Goal: Information Seeking & Learning: Learn about a topic

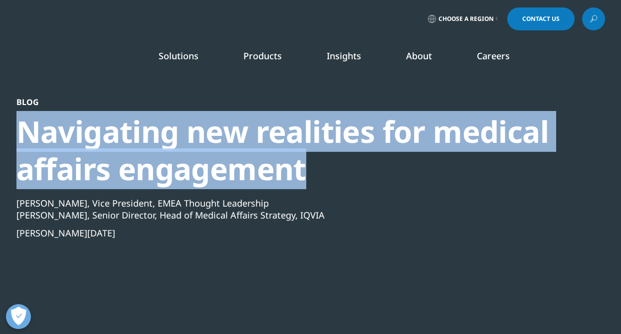
drag, startPoint x: 255, startPoint y: 176, endPoint x: 1, endPoint y: 142, distance: 255.6
click at [1, 142] on section "Blog Navigating new realities for medical affairs engagement [PERSON_NAME], Vic…" at bounding box center [310, 182] width 621 height 365
copy div "Navigating new realities for medical affairs engagement"
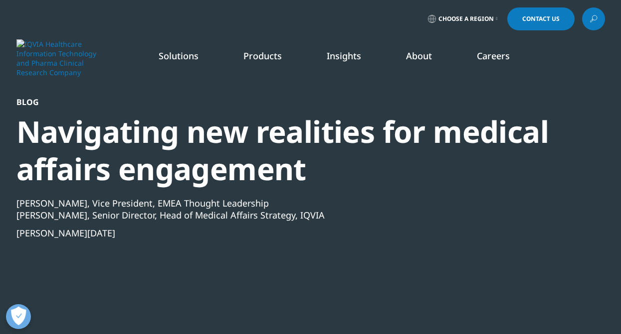
click at [587, 327] on div "Blog Navigating new realities for medical affairs engagement [PERSON_NAME], Vic…" at bounding box center [310, 218] width 588 height 242
click at [195, 213] on div "[PERSON_NAME], Senior Director, Head of Medical Affairs Strategy, IQVIA" at bounding box center [283, 215] width 534 height 12
click at [278, 203] on div "[PERSON_NAME], Vice President, EMEA Thought Leadership" at bounding box center [283, 203] width 534 height 12
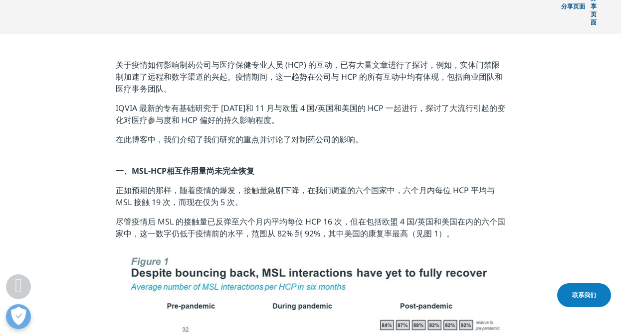
scroll to position [399, 0]
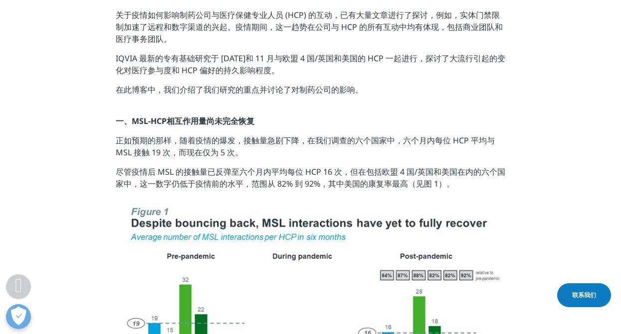
click at [284, 166] on p "尽管疫情后 MSL 的接触量已反弹至六个月内平均每位 HCP 16 次，但在包括欧盟 4 国/英国和美国在内的六个国家中，这一数字仍低于疫情前的水平，范围从 …" at bounding box center [310, 181] width 389 height 31
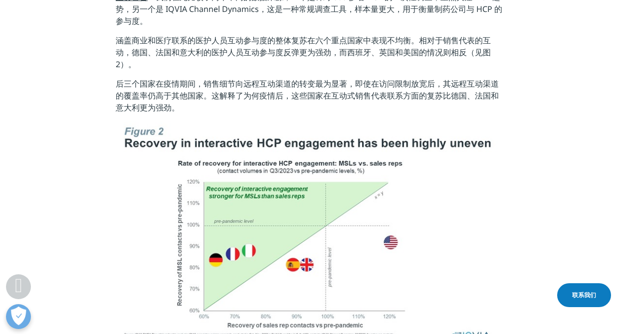
scroll to position [897, 0]
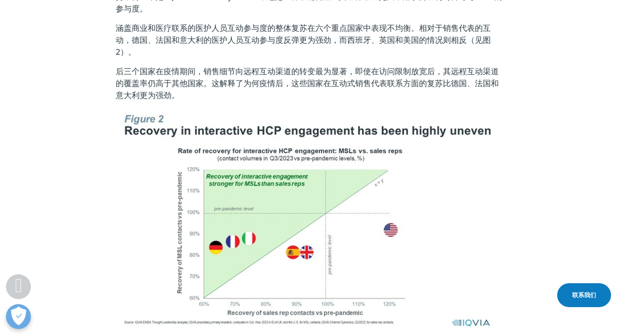
click at [184, 65] on p "后三个国家在疫情期间，销售细节向远程互动渠道的转变最为显著，即使在访问限制放宽后，其远程互动渠道的覆盖率仍高于其他国家。这解释了为何疫情后，这些国家在互动式销…" at bounding box center [310, 86] width 389 height 43
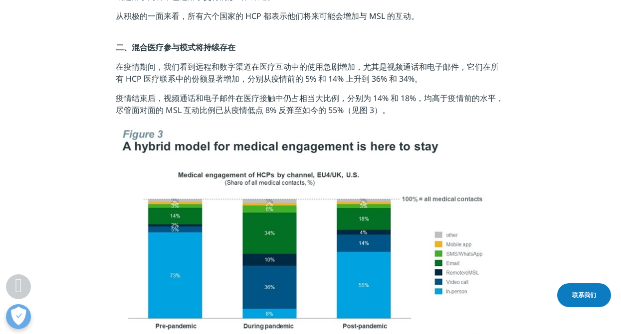
scroll to position [1346, 0]
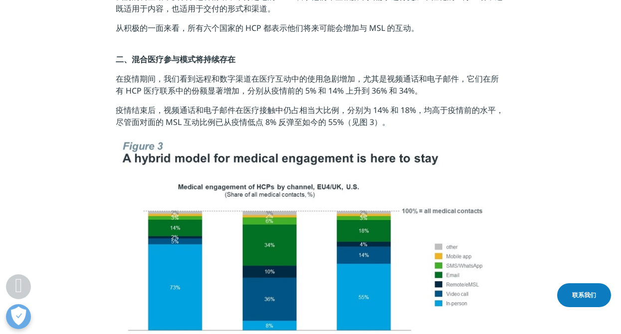
click at [356, 105] on font "疫情结束后，视频通话和电子邮件在医疗接触中仍占相当大比例，分别为 14% 和 18%，均高于疫情前的水平，尽管面对面的 MSL 互动比例已从疫情低点 8% 反…" at bounding box center [310, 116] width 388 height 23
click at [268, 105] on font "疫情结束后，视频通话和电子邮件在医疗接触中仍占相当大比例，分别为 14% 和 18%，均高于疫情前的水平，尽管面对面的 MSL 互动比例已从疫情低点 8% 反…" at bounding box center [310, 116] width 388 height 23
click at [115, 90] on section "关于疫情如何影响制药公司与医疗保健专业人员 (HCP) 的互动，已有大量文章进行了探讨，例如，实体门禁限制加速了远程和数字渠道的兴起。疫情期间，这一趋势在公司…" at bounding box center [310, 111] width 621 height 2149
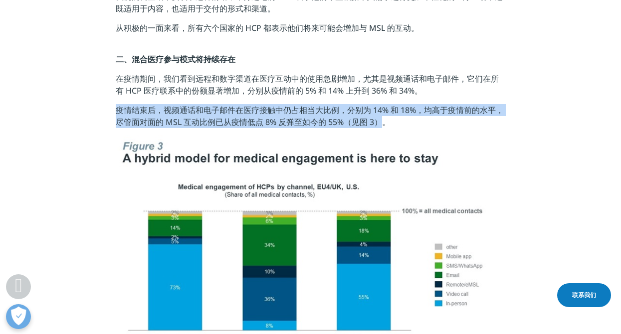
drag, startPoint x: 117, startPoint y: 90, endPoint x: 379, endPoint y: 102, distance: 262.5
click at [379, 105] on font "疫情结束后，视频通话和电子邮件在医疗接触中仍占相当大比例，分别为 14% 和 18%，均高于疫情前的水平，尽管面对面的 MSL 互动比例已从疫情低点 8% 反…" at bounding box center [310, 116] width 388 height 23
click at [320, 247] on img at bounding box center [310, 250] width 389 height 229
click at [297, 230] on img at bounding box center [310, 250] width 389 height 229
click at [257, 171] on img at bounding box center [310, 250] width 389 height 229
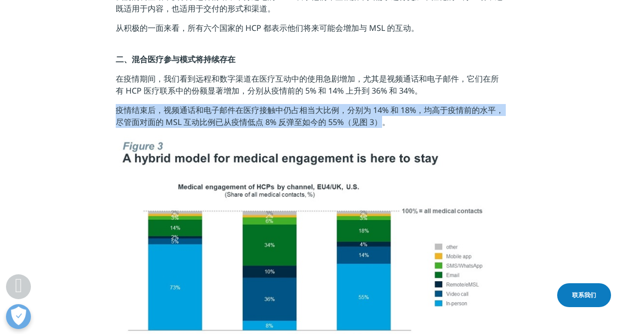
click at [265, 191] on img at bounding box center [310, 250] width 389 height 229
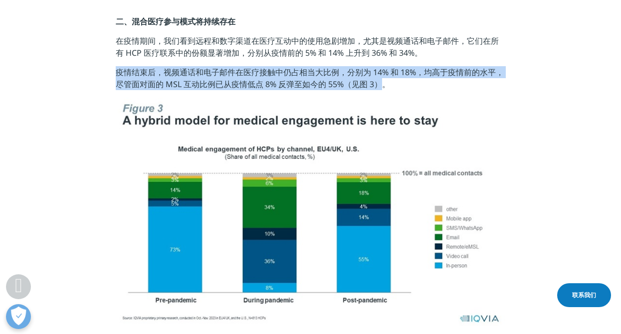
scroll to position [1396, 0]
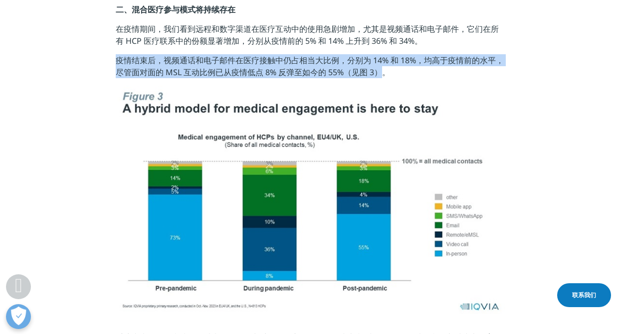
click at [294, 199] on img at bounding box center [310, 200] width 389 height 229
copy font "疫情结束后，视频通话和电子邮件在医疗接触中仍占相当大比例，分别为 14% 和 18%，均高于疫情前的水平，尽管面对面的 MSL 互动比例已从疫情低点 8% 反…"
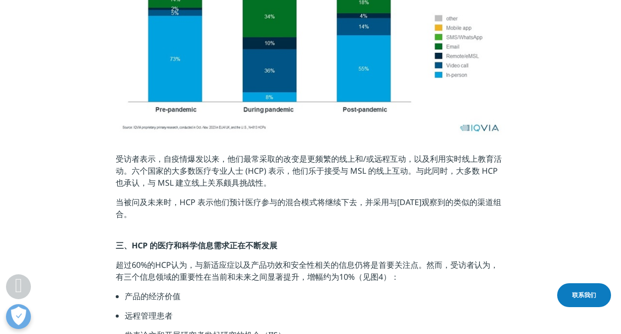
scroll to position [1595, 0]
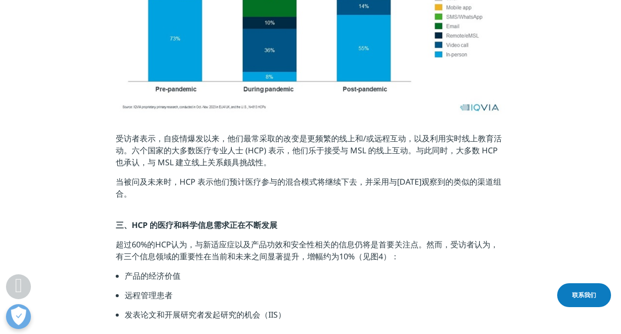
click at [266, 176] on font "当被问及未来时，HCP 表示他们预计医疗参与的混合模式将继续下去，并采用与[DATE]观察到的类似的渠道组合。" at bounding box center [308, 187] width 385 height 23
click at [198, 133] on font "受访者表示，自疫情爆发以来，他们最常采取的改变是更频繁的线上和/或远程互动，以及利用实时线上教育活动。六个国家的大多数医疗专业人士 (HCP) 表示，他们乐于…" at bounding box center [309, 150] width 386 height 35
click at [290, 134] on font "受访者表示，自疫情爆发以来，他们最常采取的改变是更频繁的线上和/或远程互动，以及利用实时线上教育活动。六个国家的大多数医疗专业人士 (HCP) 表示，他们乐于…" at bounding box center [309, 150] width 386 height 35
click at [316, 143] on p "受访者表示，自疫情爆发以来，他们最常采取的改变是更频繁的线上和/或远程互动，以及利用实时线上教育活动。六个国家的大多数医疗专业人士 (HCP) 表示，他们乐于…" at bounding box center [310, 154] width 389 height 43
click at [243, 239] on font "超过60%的HCP认为，与新适应症以及产品功效和安全性相关的信息仍将是首要关注点。然而，受访者认为，有三个信息领域的重要性在当前和未来之间显著提升，增幅约为1…" at bounding box center [307, 250] width 382 height 23
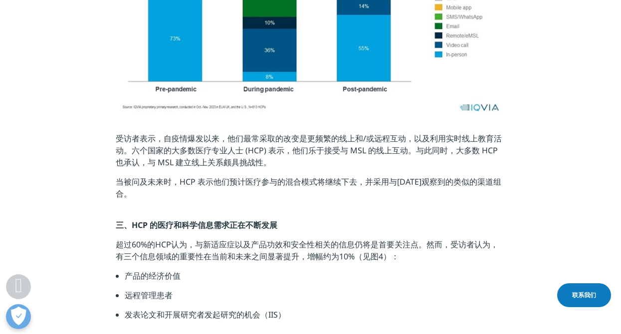
click at [214, 249] on p "超过60%的HCP认为，与新适应症以及产品功效和安全性相关的信息仍将是首要关注点。然而，受访者认为，有三个信息领域的重要性在当前和未来之间显著提升，增幅约为1…" at bounding box center [310, 254] width 389 height 31
click at [193, 290] on li "远程管理患者" at bounding box center [315, 299] width 380 height 19
click at [214, 220] on font "三、HCP 的医疗和科学信息需求正在不断发展" at bounding box center [197, 225] width 162 height 11
click at [249, 220] on font "三、HCP 的医疗和科学信息需求正在不断发展" at bounding box center [197, 225] width 162 height 11
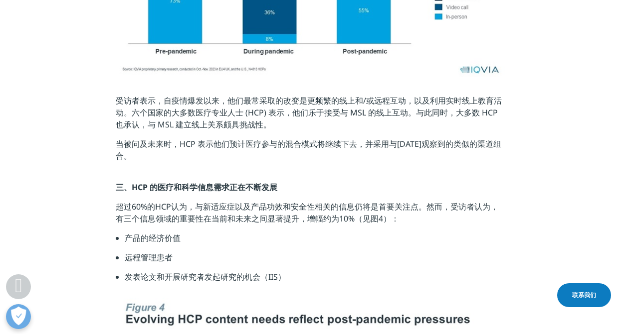
scroll to position [1645, 0]
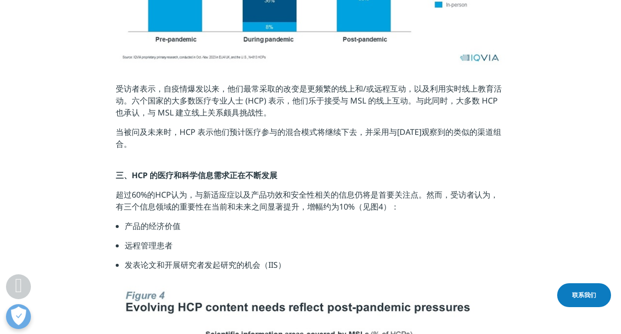
click at [205, 189] on font "超过60%的HCP认为，与新适应症以及产品功效和安全性相关的信息仍将是首要关注点。然而，受访者认为，有三个信息领域的重要性在当前和未来之间显著提升，增幅约为1…" at bounding box center [307, 200] width 382 height 23
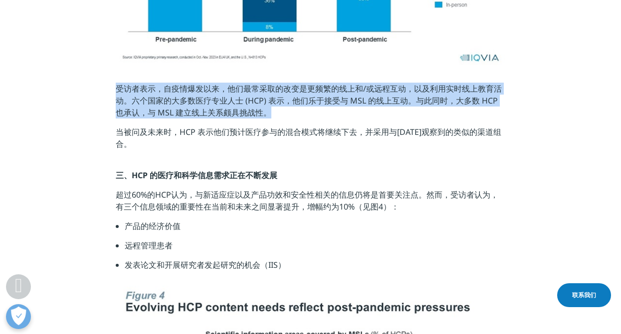
drag, startPoint x: 269, startPoint y: 92, endPoint x: 112, endPoint y: 70, distance: 158.1
copy font "受访者表示，自疫情爆发以来，他们最常采取的改变是更频繁的线上和/或远程互动，以及利用实时线上教育活动。六个国家的大多数医疗专业人士 (HCP) 表示，他们乐于…"
drag, startPoint x: 290, startPoint y: 210, endPoint x: 272, endPoint y: 238, distance: 32.8
click at [290, 220] on li "产品的经济价值" at bounding box center [315, 229] width 380 height 19
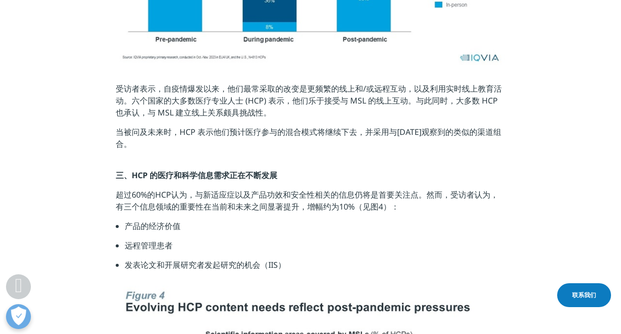
scroll to position [1695, 0]
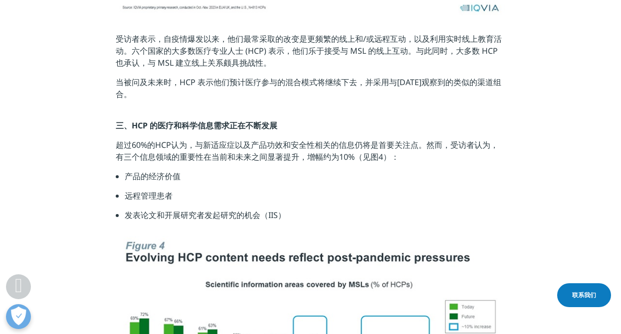
click at [212, 170] on li "产品的经济价值" at bounding box center [315, 179] width 380 height 19
click at [205, 170] on li "产品的经济价值" at bounding box center [315, 179] width 380 height 19
click at [191, 170] on li "产品的经济价值" at bounding box center [315, 179] width 380 height 19
click at [180, 170] on li "产品的经济价值" at bounding box center [315, 179] width 380 height 19
click at [166, 171] on font "产品的经济价值" at bounding box center [153, 176] width 56 height 11
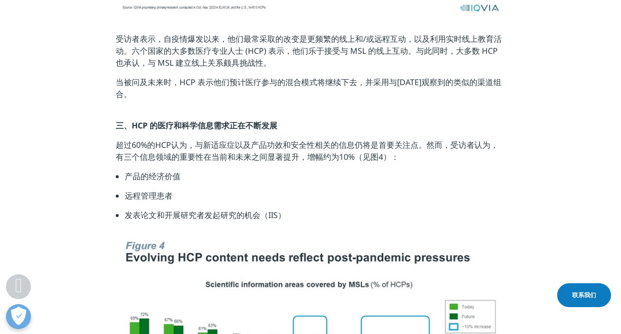
click at [150, 140] on font "超过60%的HCP认为，与新适应症以及产品功效和安全性相关的信息仍将是首要关注点。然而，受访者认为，有三个信息领域的重要性在当前和未来之间显著提升，增幅约为1…" at bounding box center [307, 151] width 382 height 23
click at [395, 140] on font "超过60%的HCP认为，与新适应症以及产品功效和安全性相关的信息仍将是首要关注点。然而，受访者认为，有三个信息领域的重要性在当前和未来之间显著提升，增幅约为1…" at bounding box center [307, 151] width 382 height 23
click at [183, 209] on li "发表论文和开展研究者发起研究的机会（IIS）" at bounding box center [315, 218] width 380 height 19
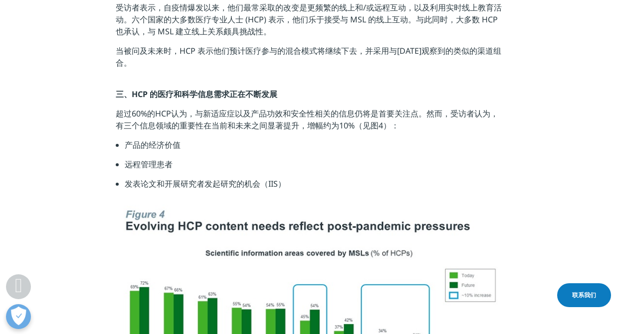
scroll to position [1745, 0]
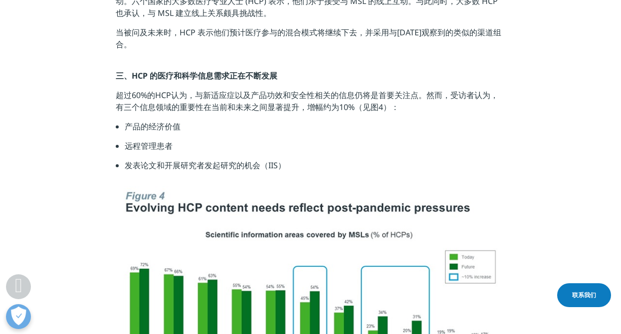
click at [293, 160] on li "发表论文和开展研究者发起研究的机会（IIS）" at bounding box center [315, 169] width 380 height 19
click at [279, 160] on font "发表论文和开展研究者发起研究的机会（IIS）" at bounding box center [205, 165] width 161 height 11
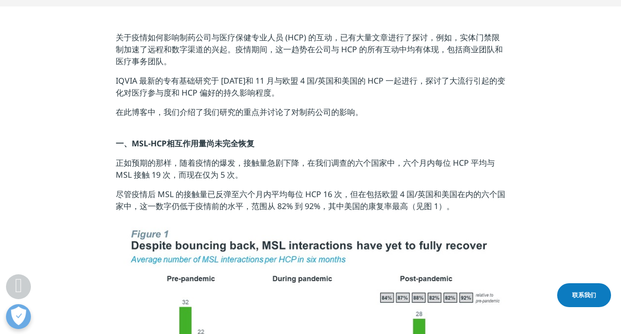
scroll to position [349, 0]
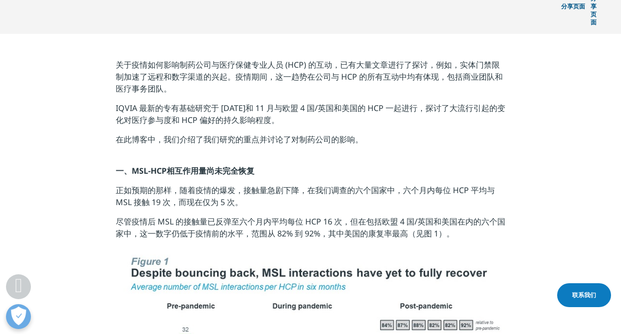
drag, startPoint x: 308, startPoint y: 91, endPoint x: 113, endPoint y: 77, distance: 195.4
copy font "IQVIA 最新的专有基础研究于 [DATE]和 11 月与欧盟 4 国/英国和美国的 HCP 一起进行，探讨了大流行引起的变化对医疗参与度和 HCP 偏好的…"
click at [173, 134] on p "在此博客中，我们介绍了我们研究的重点并讨论了对制药公司的影响。" at bounding box center [310, 149] width 389 height 31
click at [155, 185] on font "正如预期的那样，随着疫情的爆发，接触量急剧下降，在我们调查的六个国家中，六个月内每位 HCP 平均与 MSL 接触 19 次，而现在仅为 5 次。" at bounding box center [305, 196] width 379 height 23
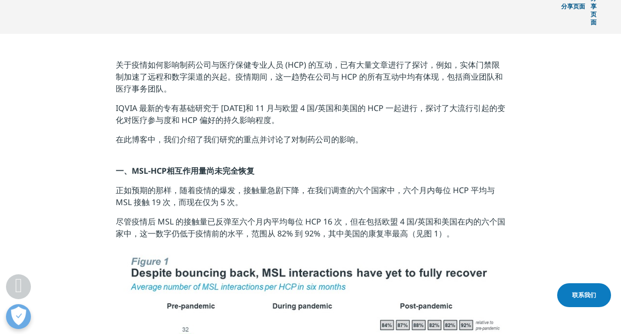
click at [248, 216] on font "尽管疫情后 MSL 的接触量已反弹至六个月内平均每位 HCP 16 次，但在包括欧盟 4 国/英国和美国在内的六个国家中，这一数字仍低于疫情前的水平，范围从 …" at bounding box center [310, 227] width 389 height 23
click at [245, 184] on p "正如预期的那样，随着疫情的爆发，接触量急剧下降，在我们调查的六个国家中，六个月内每位 HCP 平均与 MSL 接触 19 次，而现在仅为 5 次。" at bounding box center [310, 199] width 389 height 31
click at [235, 216] on font "尽管疫情后 MSL 的接触量已反弹至六个月内平均每位 HCP 16 次，但在包括欧盟 4 国/英国和美国在内的六个国家中，这一数字仍低于疫情前的水平，范围从 …" at bounding box center [310, 227] width 389 height 23
click at [224, 165] on p "一、MSL-HCP相互作用量尚未完全恢复" at bounding box center [310, 174] width 389 height 19
click at [203, 166] on font "一、MSL-HCP相互作用量尚未完全恢复" at bounding box center [185, 171] width 139 height 11
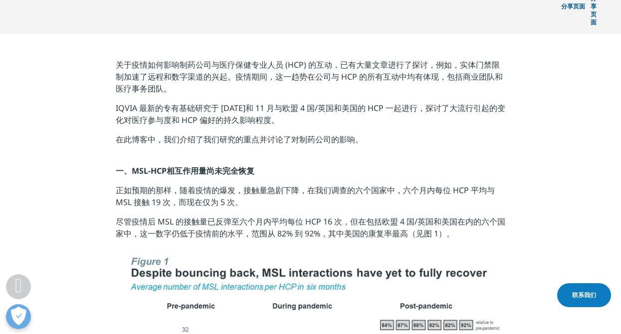
click at [191, 185] on font "正如预期的那样，随着疫情的爆发，接触量急剧下降，在我们调查的六个国家中，六个月内每位 HCP 平均与 MSL 接触 19 次，而现在仅为 5 次。" at bounding box center [305, 196] width 379 height 23
click at [248, 184] on p "正如预期的那样，随着疫情的爆发，接触量急剧下降，在我们调查的六个国家中，六个月内每位 HCP 平均与 MSL 接触 19 次，而现在仅为 5 次。" at bounding box center [310, 199] width 389 height 31
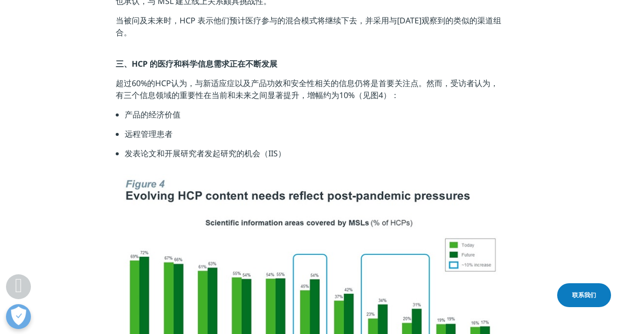
scroll to position [1745, 0]
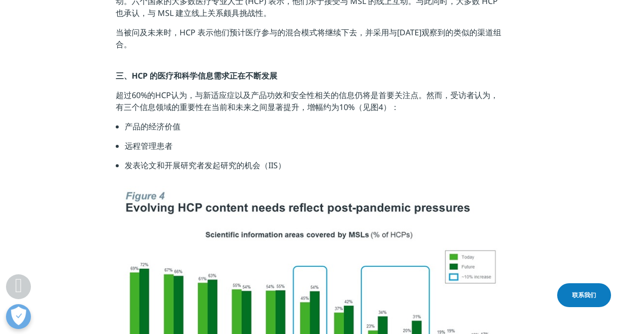
click at [174, 121] on li "产品的经济价值" at bounding box center [315, 130] width 380 height 19
click at [184, 121] on li "产品的经济价值" at bounding box center [315, 130] width 380 height 19
click at [365, 121] on li "产品的经济价值" at bounding box center [315, 130] width 380 height 19
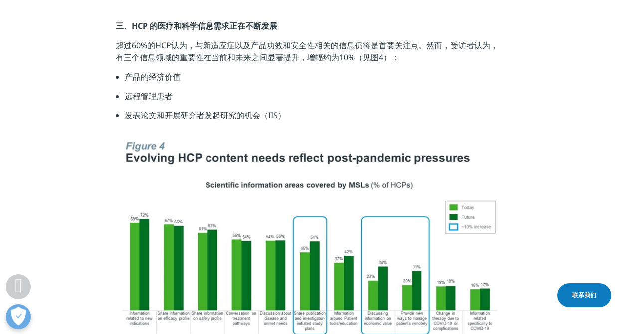
click at [255, 225] on img at bounding box center [310, 247] width 389 height 221
click at [231, 189] on img at bounding box center [310, 247] width 389 height 221
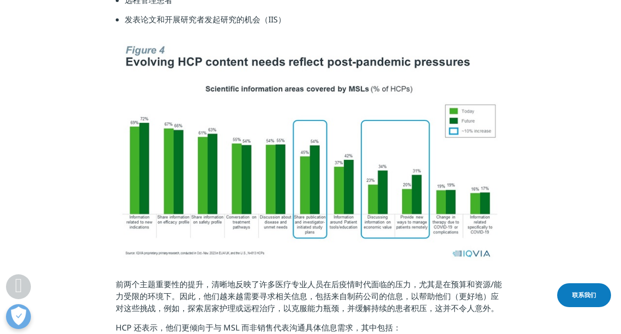
scroll to position [1894, 0]
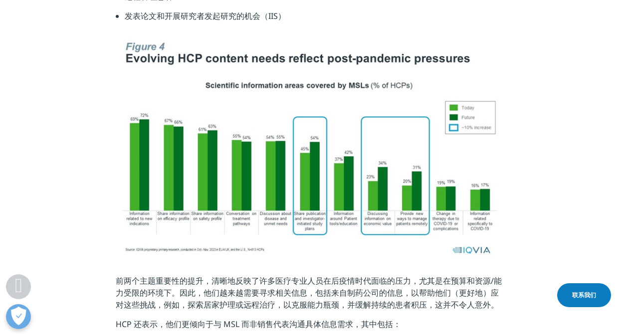
click at [178, 254] on p at bounding box center [310, 156] width 389 height 238
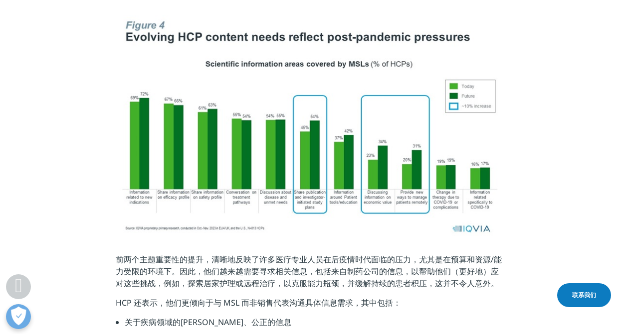
scroll to position [1994, 0]
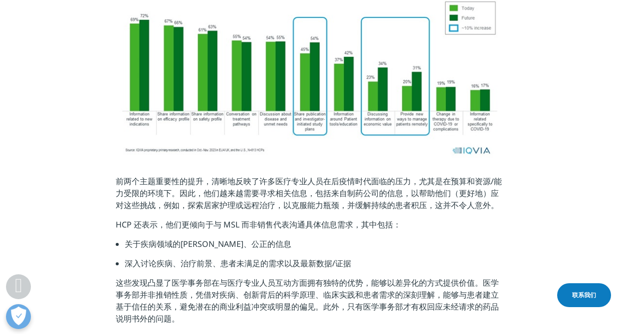
click at [180, 176] on font "前两个主题重要性的提升，清晰地反映了许多医疗专业人员在后疫情时代面临的压力，尤其是在预算和资源/能力受限的环境下。因此，他们越来越需要寻求相关信息，包括来自制…" at bounding box center [309, 193] width 386 height 35
click at [241, 188] on font "前两个主题重要性的提升，清晰地反映了许多医疗专业人员在后疫情时代面临的压力，尤其是在预算和资源/能力受限的环境下。因此，他们越来越需要寻求相关信息，包括来自制…" at bounding box center [309, 193] width 386 height 35
click at [211, 189] on font "前两个主题重要性的提升，清晰地反映了许多医疗专业人员在后疫情时代面临的压力，尤其是在预算和资源/能力受限的环境下。因此，他们越来越需要寻求相关信息，包括来自制…" at bounding box center [309, 193] width 386 height 35
click at [172, 219] on p "HCP 还表示，他们更倾向于与 MSL 而非销售代表沟通具体信息需求，其中包括：" at bounding box center [310, 228] width 389 height 19
click at [170, 219] on font "HCP 还表示，他们更倾向于与 MSL 而非销售代表沟通具体信息需求，其中包括：" at bounding box center [258, 224] width 285 height 11
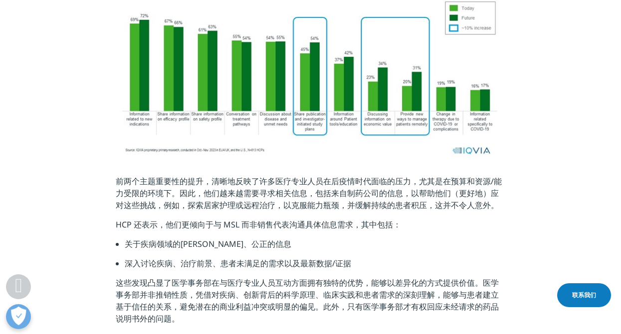
click at [207, 219] on font "HCP 还表示，他们更倾向于与 MSL 而非销售代表沟通具体信息需求，其中包括：" at bounding box center [258, 224] width 285 height 11
drag, startPoint x: 231, startPoint y: 207, endPoint x: 245, endPoint y: 207, distance: 13.5
click at [231, 219] on font "HCP 还表示，他们更倾向于与 MSL 而非销售代表沟通具体信息需求，其中包括：" at bounding box center [258, 224] width 285 height 11
click at [257, 219] on font "HCP 还表示，他们更倾向于与 MSL 而非销售代表沟通具体信息需求，其中包括：" at bounding box center [258, 224] width 285 height 11
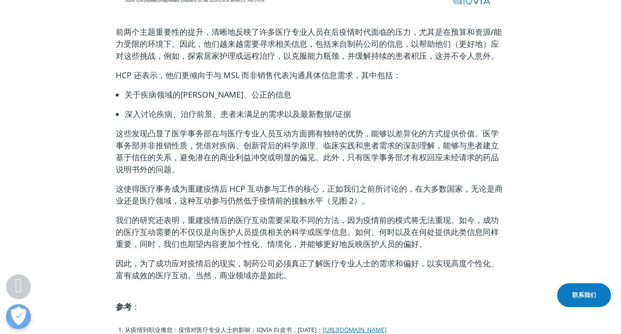
scroll to position [2044, 0]
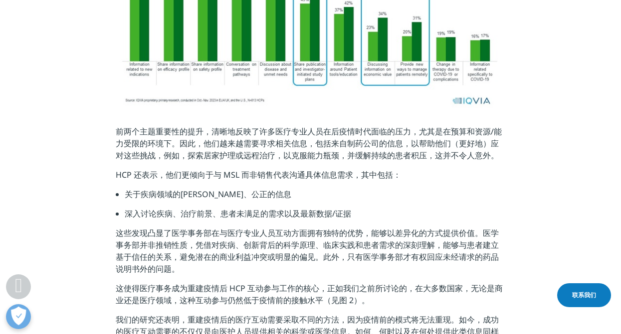
click at [182, 169] on p "HCP 还表示，他们更倾向于与 MSL 而非销售代表沟通具体信息需求，其中包括：" at bounding box center [310, 178] width 389 height 19
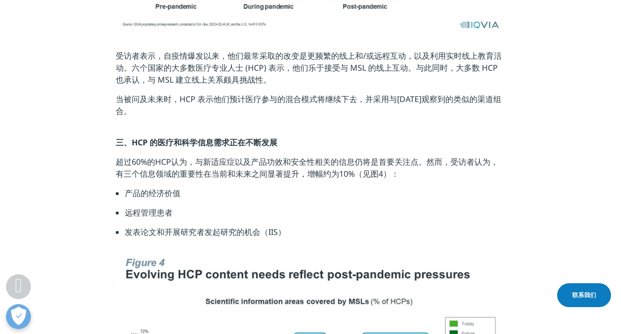
scroll to position [1695, 0]
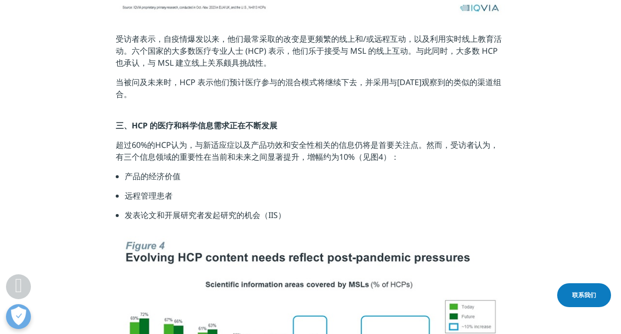
click at [433, 170] on li "产品的经济价值" at bounding box center [315, 179] width 380 height 19
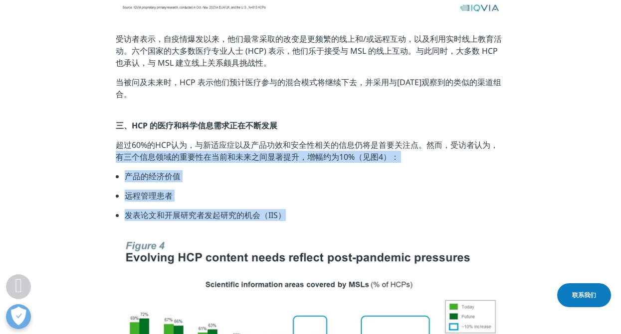
drag, startPoint x: 116, startPoint y: 136, endPoint x: 277, endPoint y: 188, distance: 169.2
copy div "有三个信息领域的重要性在当前和未来之间显著提升，增幅约为10%（见图4）： 产品的经济价值 远程管理患者 发表论文和开展研究者发起研究的机会（IIS）"
click at [192, 229] on p at bounding box center [310, 232] width 389 height 7
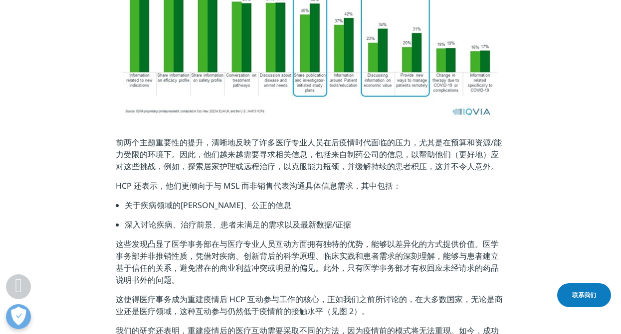
scroll to position [2044, 0]
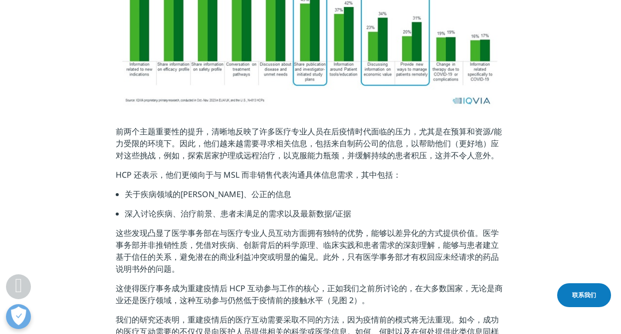
click at [193, 169] on font "HCP 还表示，他们更倾向于与 MSL 而非销售代表沟通具体信息需求，其中包括：" at bounding box center [258, 174] width 285 height 11
click at [247, 137] on font "前两个主题重要性的提升，清晰地反映了许多医疗专业人员在后疫情时代面临的压力，尤其是在预算和资源/能力受限的环境下。因此，他们越来越需要寻求相关信息，包括来自制…" at bounding box center [309, 143] width 386 height 35
click at [245, 188] on li "关于疾病领域的[PERSON_NAME]、公正的信息" at bounding box center [315, 197] width 380 height 19
click at [189, 189] on font "关于疾病领域的[PERSON_NAME]、公正的信息" at bounding box center [208, 194] width 167 height 11
click at [253, 188] on li "关于疾病领域的[PERSON_NAME]、公正的信息" at bounding box center [315, 197] width 380 height 19
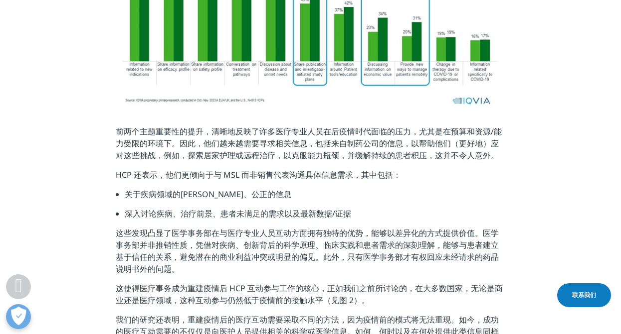
click at [327, 169] on font "HCP 还表示，他们更倾向于与 MSL 而非销售代表沟通具体信息需求，其中包括：" at bounding box center [258, 174] width 285 height 11
click at [272, 169] on p "HCP 还表示，他们更倾向于与 MSL 而非销售代表沟通具体信息需求，其中包括：" at bounding box center [310, 178] width 389 height 19
click at [263, 188] on li "关于疾病领域的[PERSON_NAME]、公正的信息" at bounding box center [315, 197] width 380 height 19
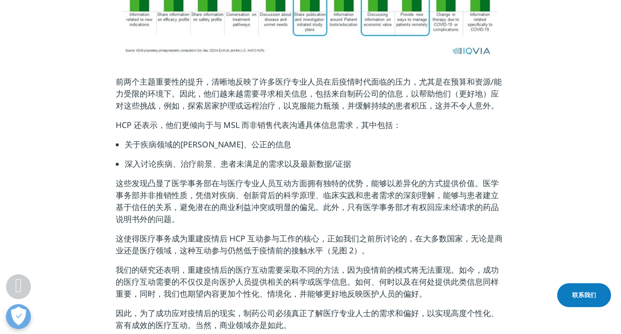
click at [223, 195] on p "这些发现凸显了医学事务部在与医疗专业人员互动方面拥有独特的优势，能够以差异化的方式提供价值。医学事务部并非推销性质，凭借对疾病、创新背后的科学原理、临床实践和…" at bounding box center [310, 204] width 389 height 55
click at [157, 201] on font "这些发现凸显了医学事务部在与医疗专业人员互动方面拥有独特的优势，能够以差异化的方式提供价值。医学事务部并非推销性质，凭借对疾病、创新背后的科学原理、临床实践和…" at bounding box center [307, 201] width 383 height 47
click at [173, 201] on font "这些发现凸显了医学事务部在与医疗专业人员互动方面拥有独特的优势，能够以差异化的方式提供价值。医学事务部并非推销性质，凭借对疾病、创新背后的科学原理、临床实践和…" at bounding box center [307, 201] width 383 height 47
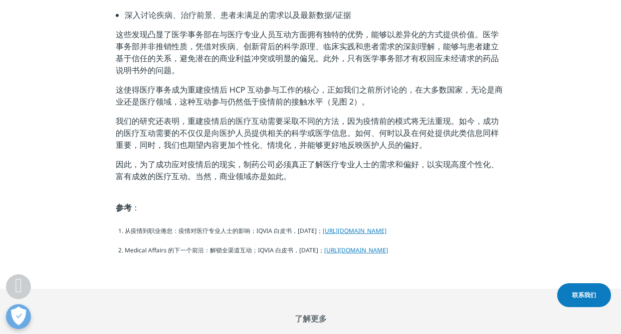
scroll to position [2243, 0]
click at [312, 260] on li "Medical Affairs 的下一个前沿：解锁全渠道互动；IQVIA 白皮书，[DATE]； [URL][DOMAIN_NAME]" at bounding box center [315, 253] width 380 height 19
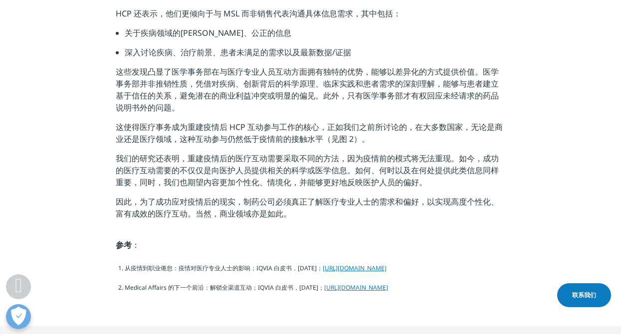
scroll to position [2193, 0]
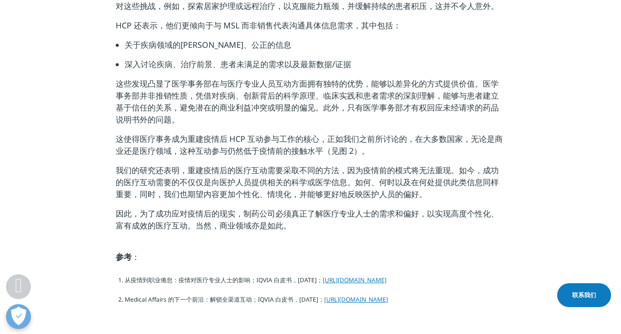
click at [250, 165] on font "我们的研究还表明，重建疫情后的医疗互动需要采取不同的方法，因为疫情前的模式将无法重现。如今，成功的医疗互动需要的不仅仅是向医护人员提供相关的科学或医学信息。如…" at bounding box center [307, 182] width 383 height 35
click at [279, 175] on font "我们的研究还表明，重建疫情后的医疗互动需要采取不同的方法，因为疫情前的模式将无法重现。如今，成功的医疗互动需要的不仅仅是向医护人员提供相关的科学或医学信息。如…" at bounding box center [307, 182] width 383 height 35
click at [223, 104] on p "这些发现凸显了医学事务部在与医疗专业人员互动方面拥有独特的优势，能够以差异化的方式提供价值。医学事务部并非推销性质，凭借对疾病、创新背后的科学原理、临床实践和…" at bounding box center [310, 105] width 389 height 55
click at [210, 78] on font "这些发现凸显了医学事务部在与医疗专业人员互动方面拥有独特的优势，能够以差异化的方式提供价值。医学事务部并非推销性质，凭借对疾病、创新背后的科学原理、临床实践和…" at bounding box center [307, 101] width 383 height 47
click at [230, 81] on font "这些发现凸显了医学事务部在与医疗专业人员互动方面拥有独特的优势，能够以差异化的方式提供价值。医学事务部并非推销性质，凭借对疾病、创新背后的科学原理、临床实践和…" at bounding box center [307, 101] width 383 height 47
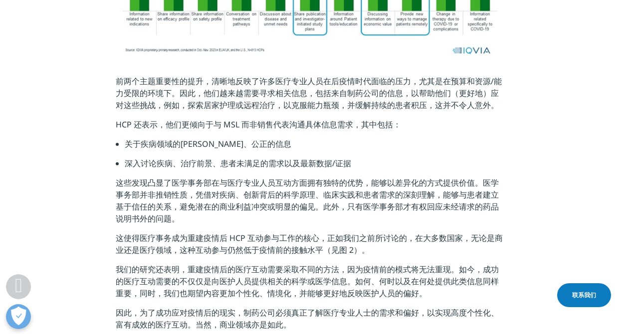
scroll to position [2094, 0]
click at [148, 120] on font "HCP 还表示，他们更倾向于与 MSL 而非销售代表沟通具体信息需求，其中包括：" at bounding box center [258, 125] width 285 height 11
click at [134, 139] on li "关于疾病领域的[PERSON_NAME]、公正的信息" at bounding box center [315, 148] width 380 height 19
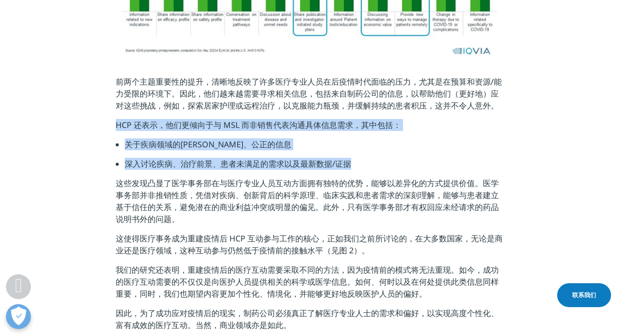
drag, startPoint x: 350, startPoint y: 146, endPoint x: 98, endPoint y: 111, distance: 255.1
copy div "HCP 还表示，他们更倾向于与 MSL 而非销售代表沟通具体信息需求，其中包括： 关于疾病领域的[PERSON_NAME]、公正的信息 深入讨论疾病、治疗前景…"
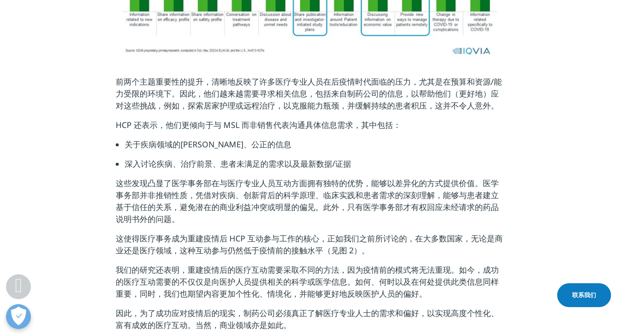
click at [288, 184] on font "这些发现凸显了医学事务部在与医疗专业人员互动方面拥有独特的优势，能够以差异化的方式提供价值。医学事务部并非推销性质，凭借对疾病、创新背后的科学原理、临床实践和…" at bounding box center [307, 201] width 383 height 47
click at [274, 205] on p "这些发现凸显了医学事务部在与医疗专业人员互动方面拥有独特的优势，能够以差异化的方式提供价值。医学事务部并非推销性质，凭借对疾病、创新背后的科学原理、临床实践和…" at bounding box center [310, 204] width 389 height 55
click at [253, 233] on font "这使得医疗事务成为重建疫情后 HCP 互动参与工作的核心，正如我们之前所讨论的，在大多数国家，无论是商业还是医疗领域，这种互动参与仍然低于疫情前的接触水平（见…" at bounding box center [309, 244] width 387 height 23
click at [261, 265] on font "我们的研究还表明，重建疫情后的医疗互动需要采取不同的方法，因为疫情前的模式将无法重现。如今，成功的医疗互动需要的不仅仅是向医护人员提供相关的科学或医学信息。如…" at bounding box center [307, 282] width 383 height 35
drag, startPoint x: 370, startPoint y: 251, endPoint x: 393, endPoint y: 258, distance: 24.6
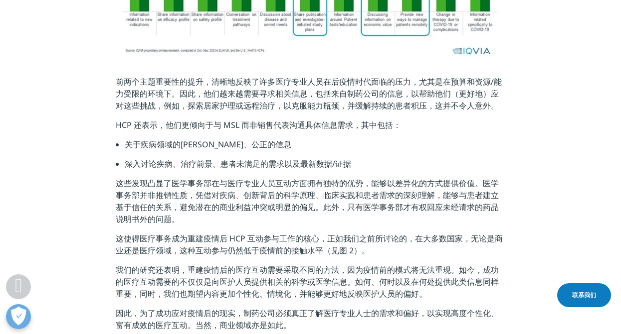
click at [370, 265] on font "我们的研究还表明，重建疫情后的医疗互动需要采取不同的方法，因为疫情前的模式将无法重现。如今，成功的医疗互动需要的不仅仅是向医护人员提供相关的科学或医学信息。如…" at bounding box center [307, 282] width 383 height 35
click at [430, 266] on font "我们的研究还表明，重建疫情后的医疗互动需要采取不同的方法，因为疫情前的模式将无法重现。如今，成功的医疗互动需要的不仅仅是向医护人员提供相关的科学或医学信息。如…" at bounding box center [307, 282] width 383 height 35
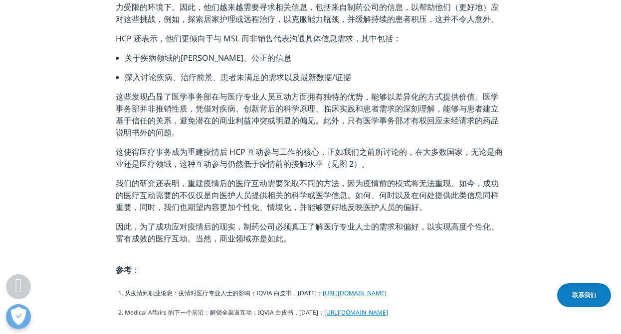
scroll to position [2144, 0]
